Goal: Communication & Community: Answer question/provide support

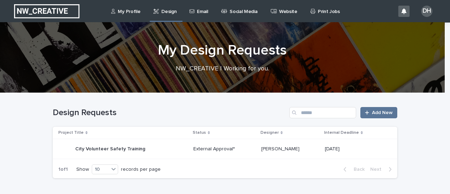
scroll to position [45, 0]
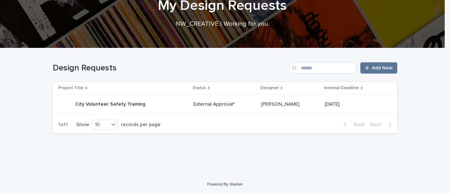
click at [129, 104] on p "City Volunteer Safety Training" at bounding box center [110, 103] width 71 height 7
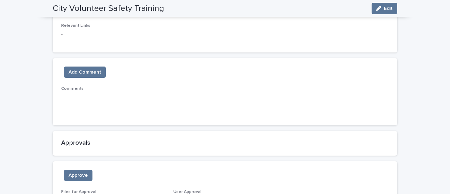
scroll to position [381, 0]
click at [147, 102] on p "-" at bounding box center [225, 101] width 328 height 7
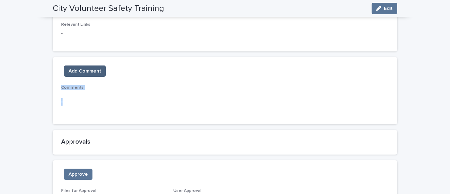
drag, startPoint x: 101, startPoint y: 97, endPoint x: 84, endPoint y: 73, distance: 30.0
click at [84, 73] on div "Add Comment Comments -" at bounding box center [225, 90] width 345 height 67
click at [84, 73] on span "Add Comment" at bounding box center [85, 71] width 33 height 7
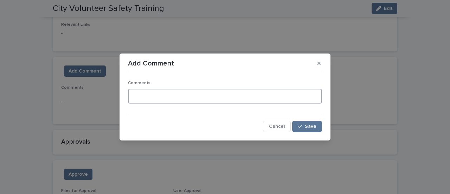
click at [138, 94] on textarea at bounding box center [225, 96] width 194 height 15
type textarea "*"
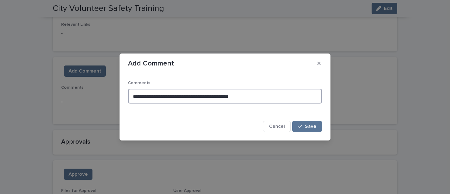
type textarea "**********"
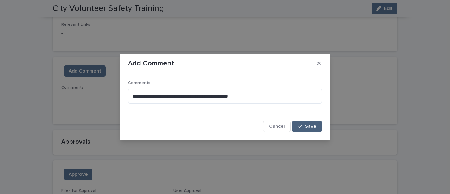
click at [313, 127] on span "Save" at bounding box center [311, 126] width 12 height 5
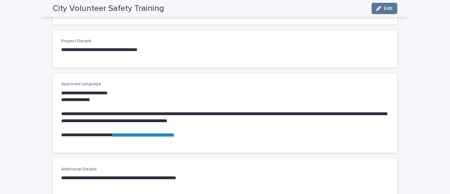
scroll to position [179, 0]
